Goal: Information Seeking & Learning: Learn about a topic

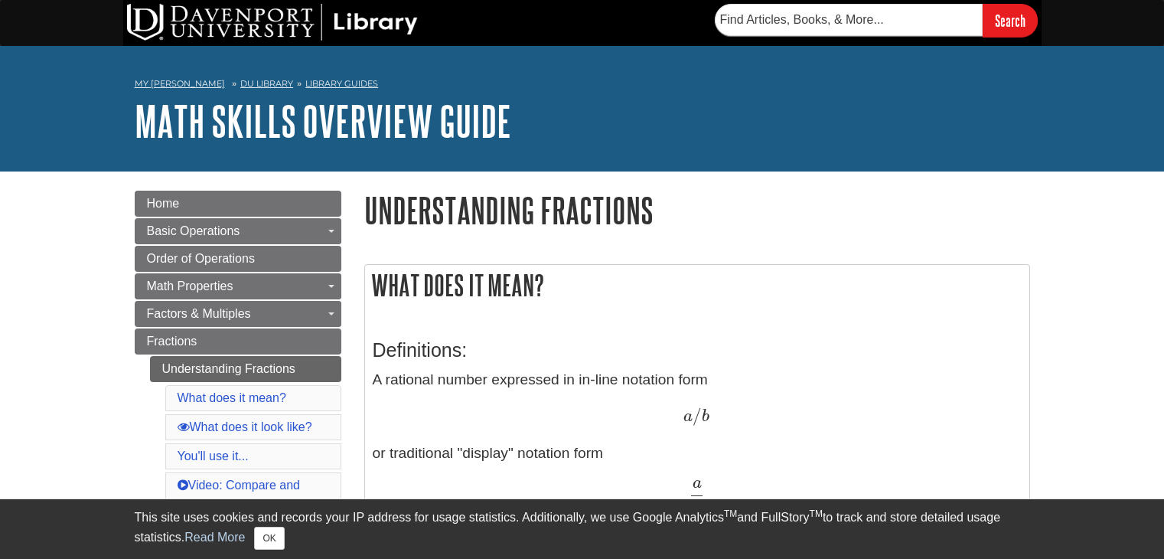
scroll to position [361, 0]
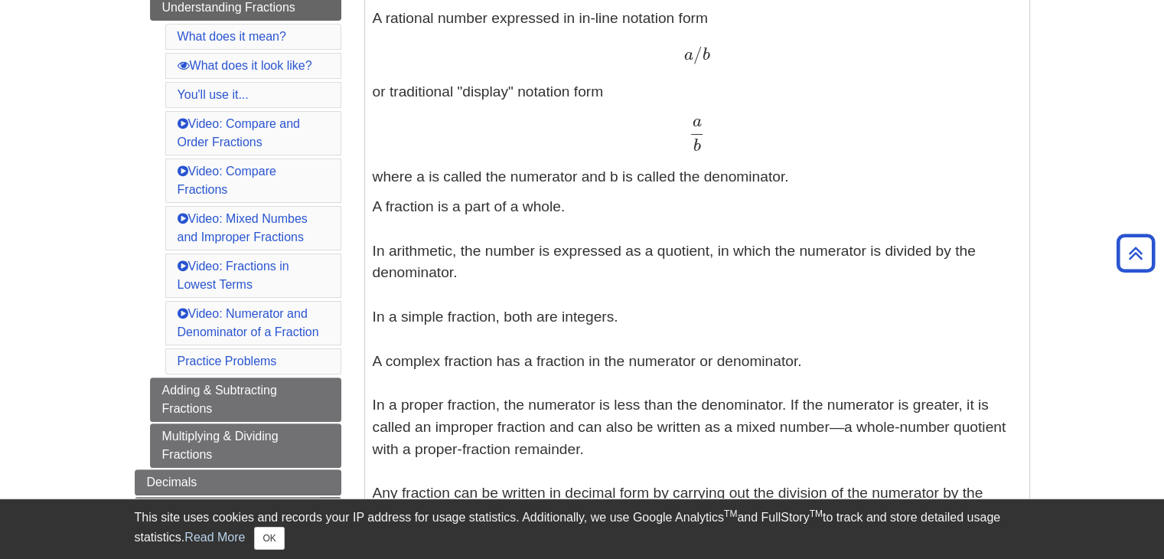
click at [693, 138] on span "b" at bounding box center [697, 146] width 8 height 17
copy span "b"
drag, startPoint x: 680, startPoint y: 188, endPoint x: 696, endPoint y: 181, distance: 16.8
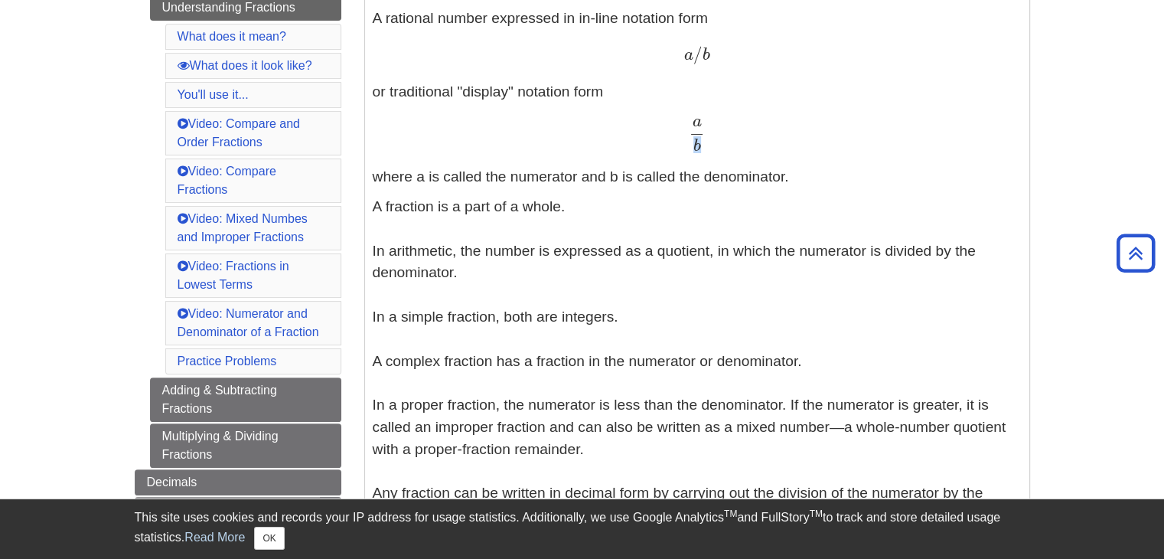
click at [685, 185] on div "Definitions: A rational number expressed in in-line notation form a / b a / b o…" at bounding box center [697, 248] width 649 height 572
drag, startPoint x: 763, startPoint y: 148, endPoint x: 647, endPoint y: 113, distance: 121.5
click at [647, 113] on p "A rational number expressed in in-line notation form a / b a / b or traditional…" at bounding box center [697, 98] width 649 height 181
copy span "a b"
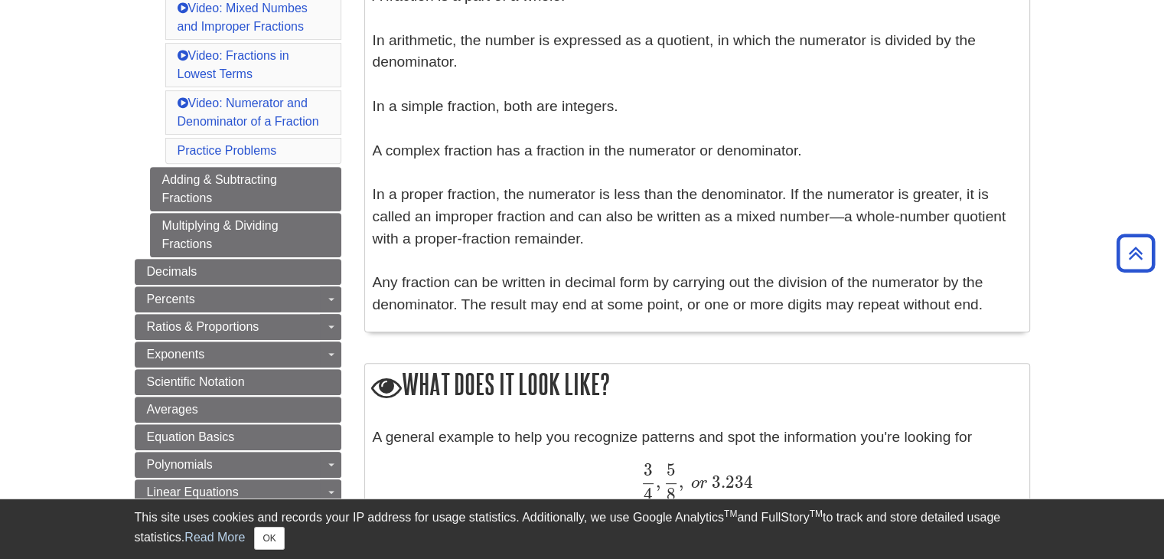
scroll to position [667, 0]
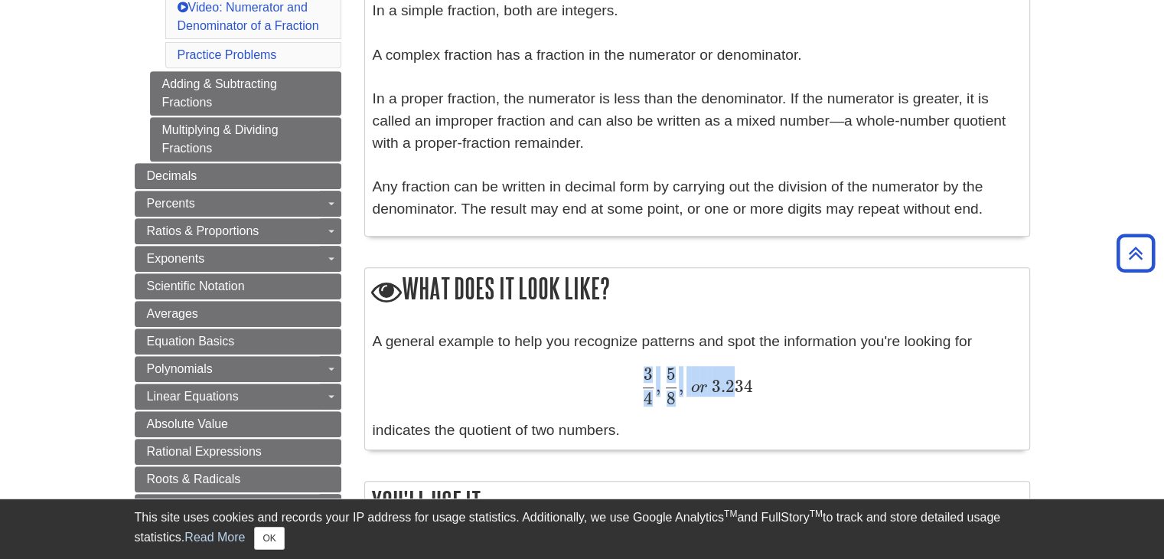
drag, startPoint x: 652, startPoint y: 371, endPoint x: 738, endPoint y: 377, distance: 85.9
click at [738, 377] on span "3 4 , 5 8 , o r 3.234" at bounding box center [697, 375] width 113 height 43
click at [817, 382] on div "3 4 , 5 8 , o r 3.234 3 4 , 5 8 , o r 3.234" at bounding box center [697, 386] width 649 height 38
drag, startPoint x: 702, startPoint y: 405, endPoint x: 640, endPoint y: 381, distance: 66.4
click at [640, 381] on div "A general example to help you recognize patterns and spot the information you'r…" at bounding box center [697, 386] width 649 height 111
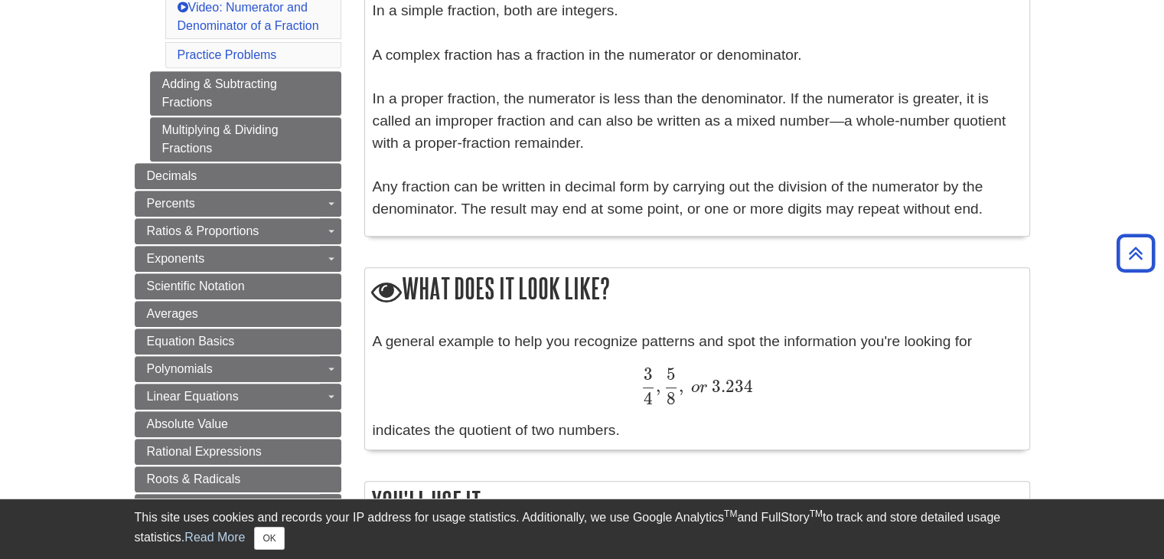
click at [850, 385] on div "3 4 , 5 8 , o r 3.234 3 4 , 5 8 , o r 3.234" at bounding box center [697, 386] width 649 height 38
click at [658, 388] on span "," at bounding box center [658, 386] width 5 height 21
